Goal: Task Accomplishment & Management: Manage account settings

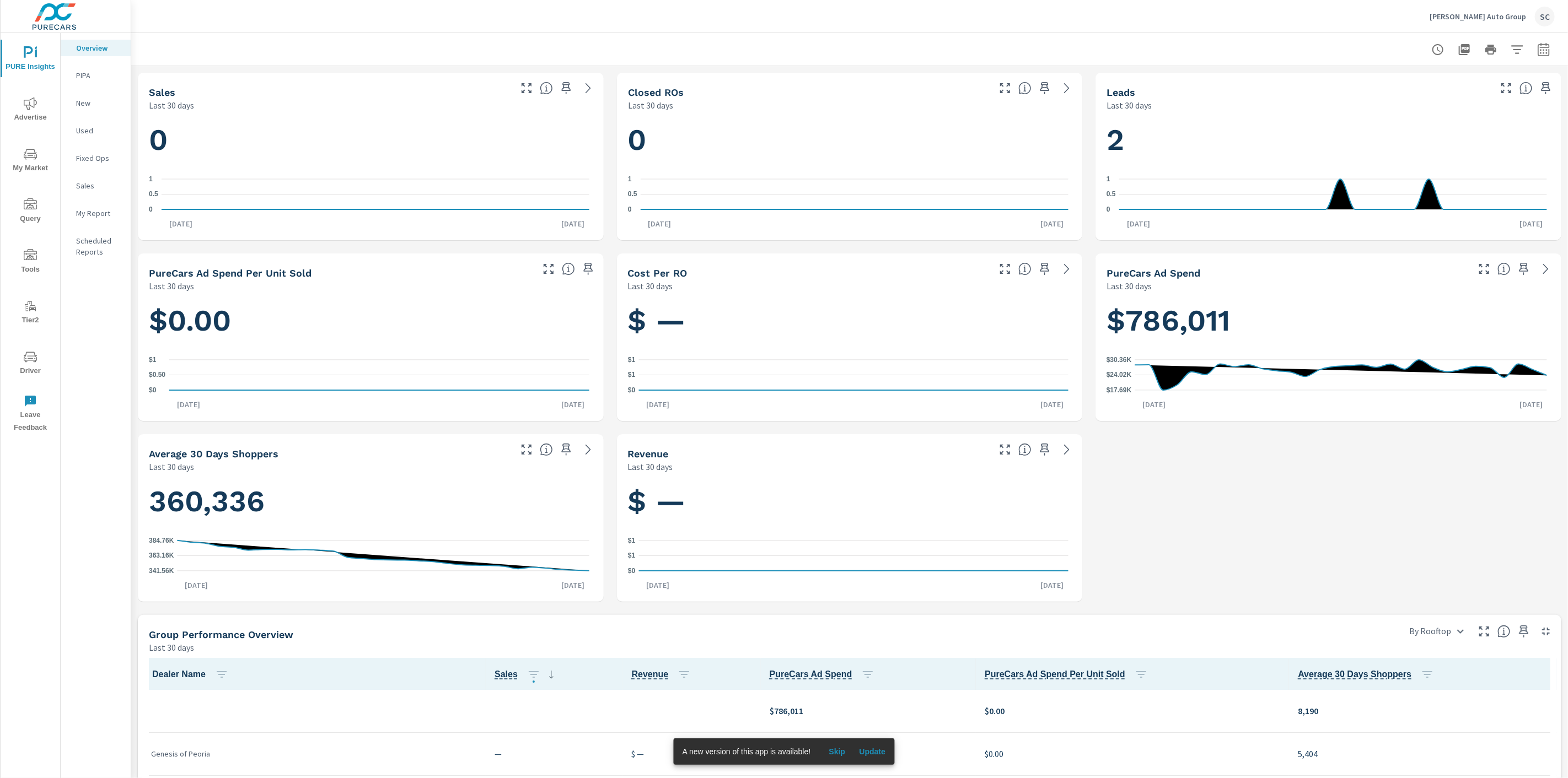
scroll to position [1, 0]
click at [1544, 17] on div "SC" at bounding box center [1544, 16] width 20 height 20
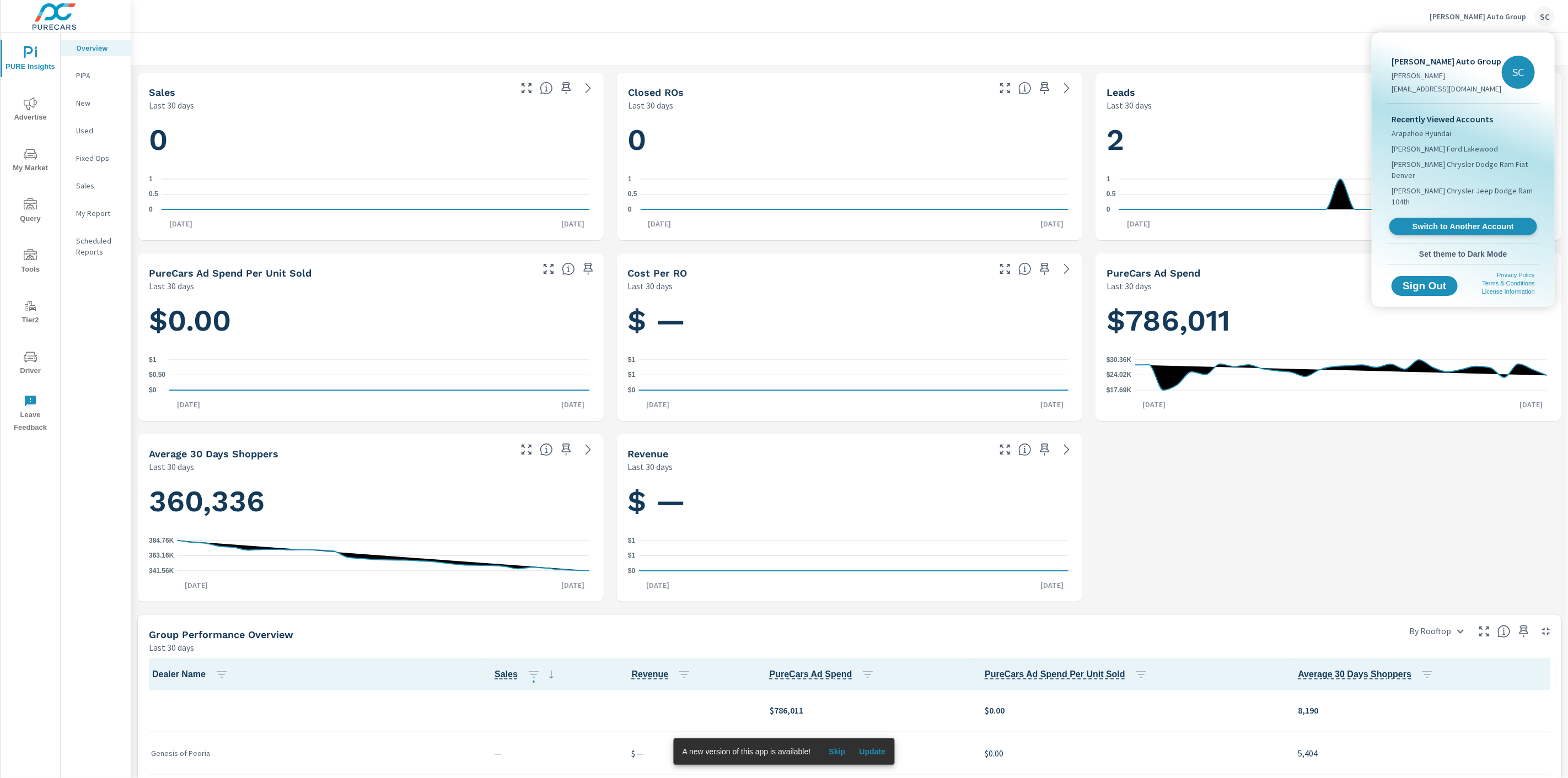
click at [1451, 227] on span "Switch to Another Account" at bounding box center [1462, 226] width 135 height 11
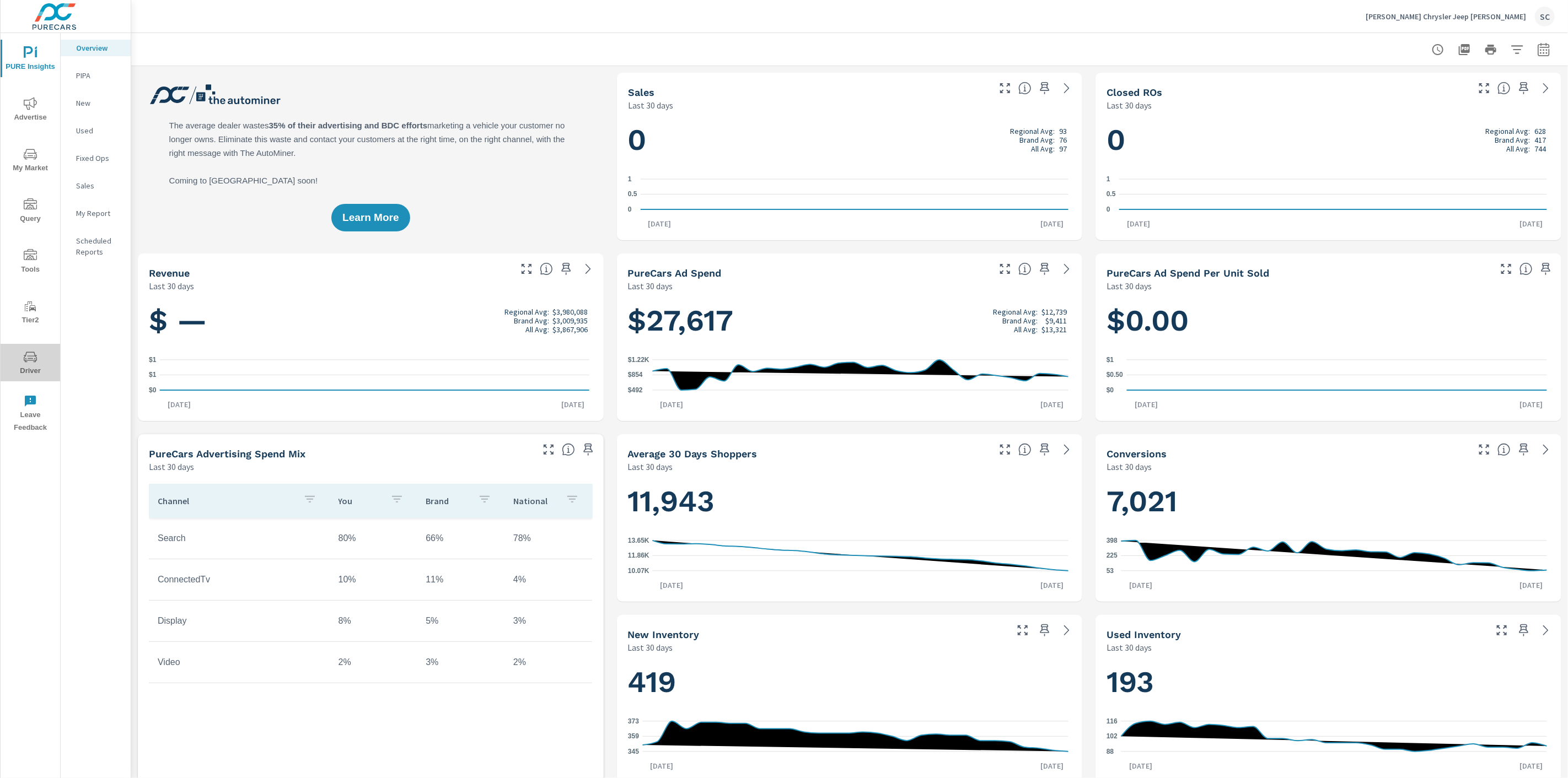
click at [32, 362] on icon "nav menu" at bounding box center [31, 357] width 13 height 13
